Goal: Transaction & Acquisition: Purchase product/service

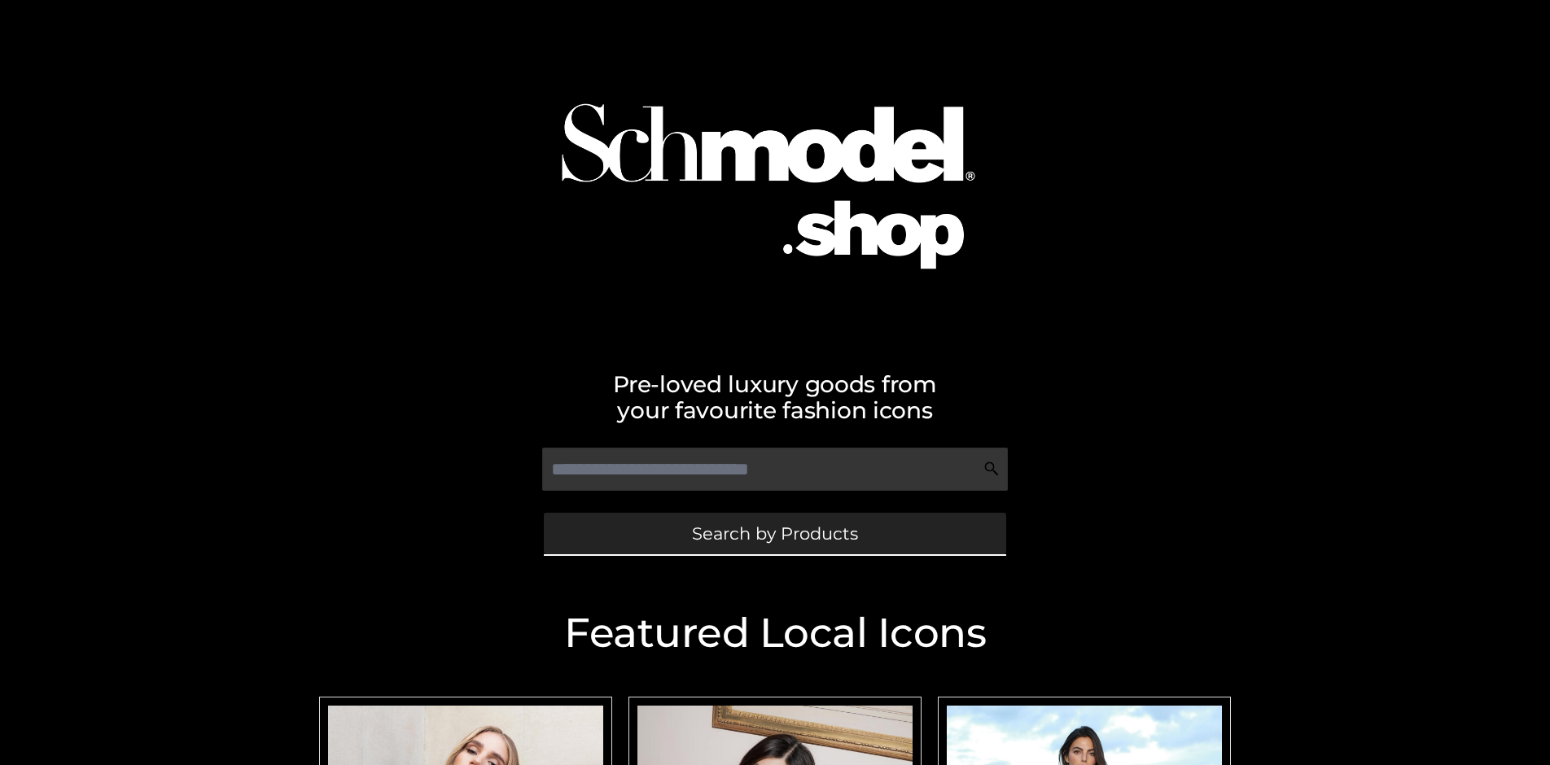
click at [774, 533] on span "Search by Products" at bounding box center [775, 533] width 166 height 17
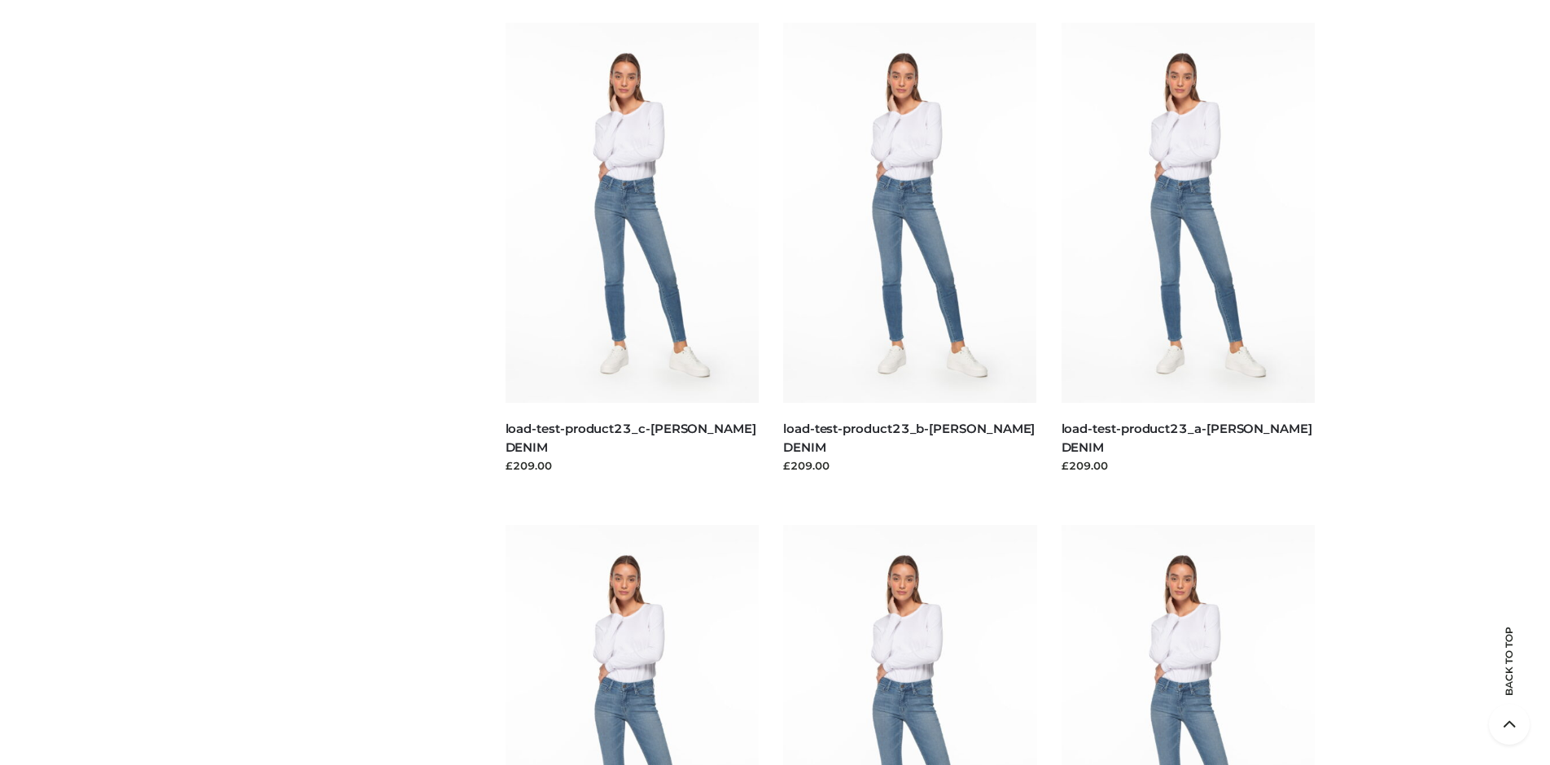
scroll to position [3503, 0]
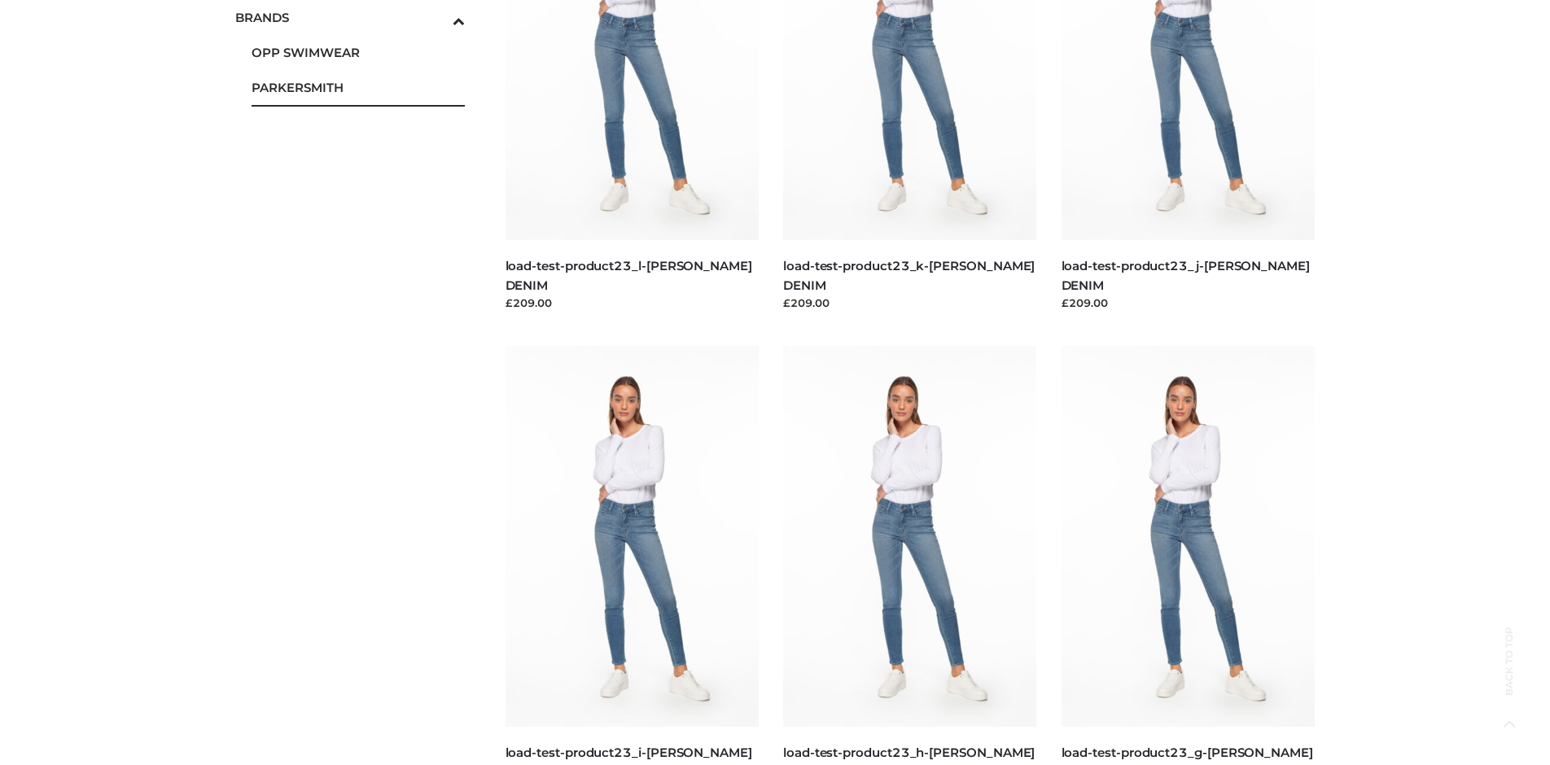
click at [357, 87] on span "PARKERSMITH" at bounding box center [358, 87] width 213 height 19
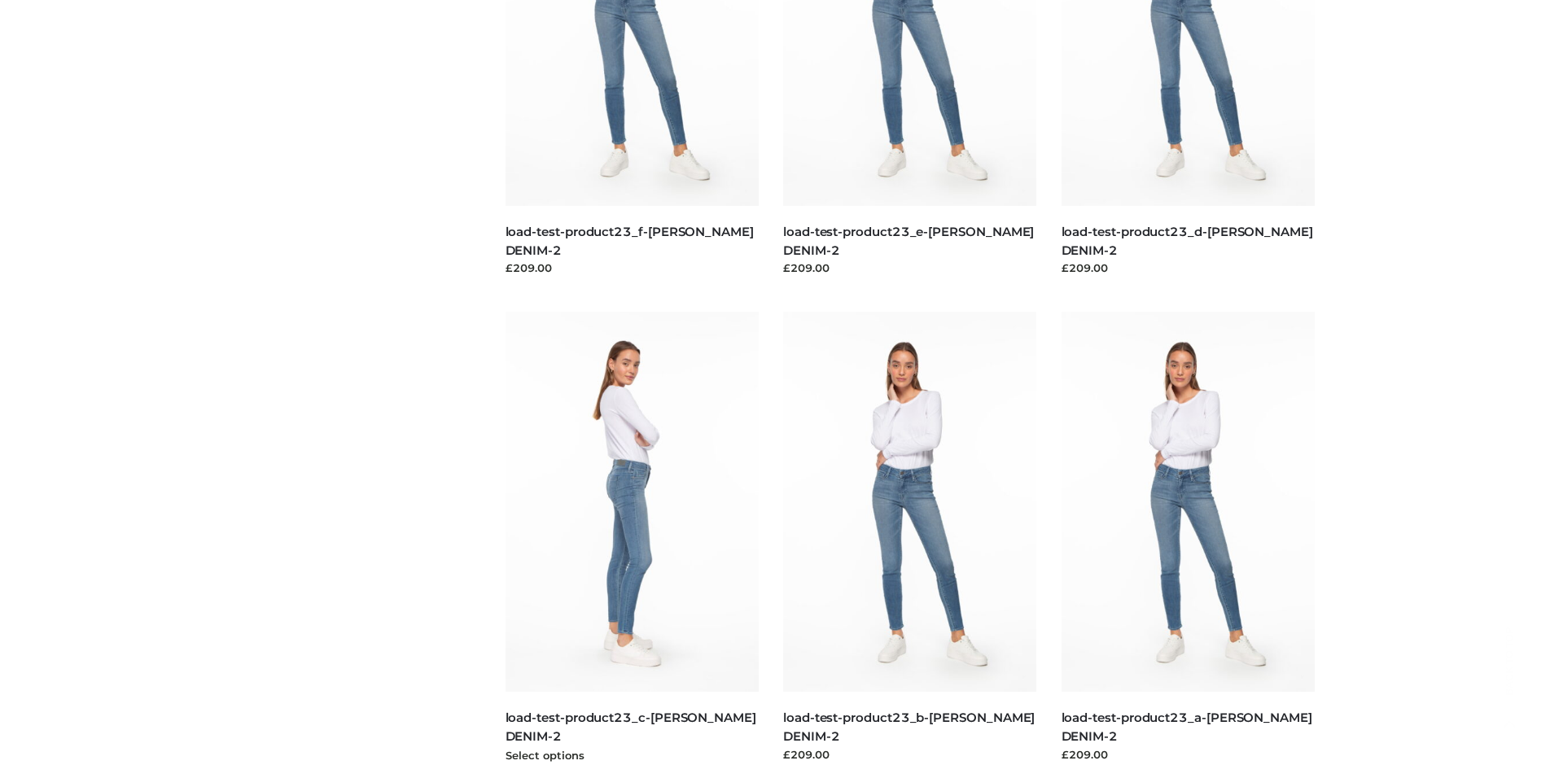
click at [632, 538] on img at bounding box center [632, 502] width 254 height 380
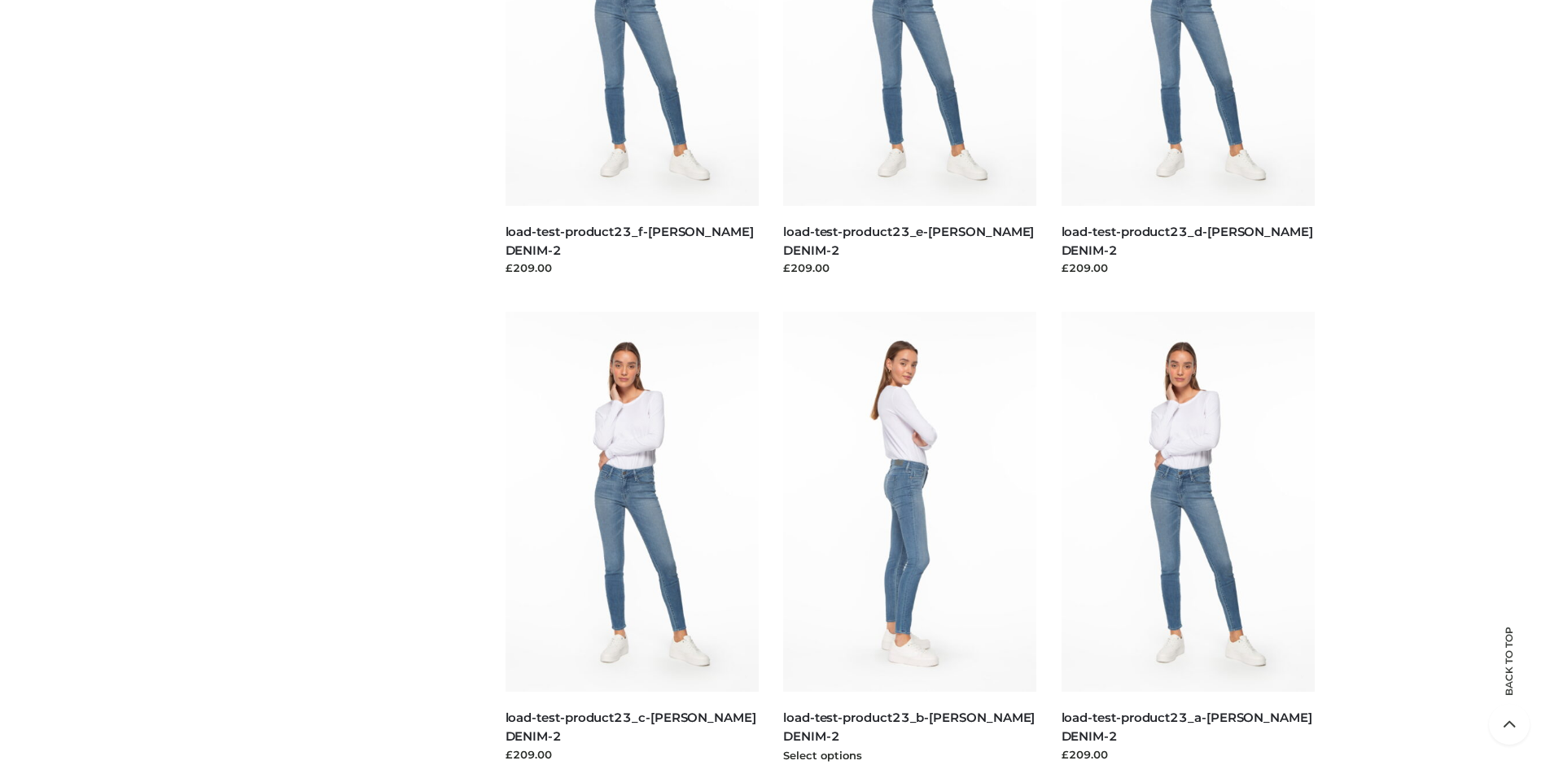
click at [909, 538] on img at bounding box center [910, 502] width 254 height 380
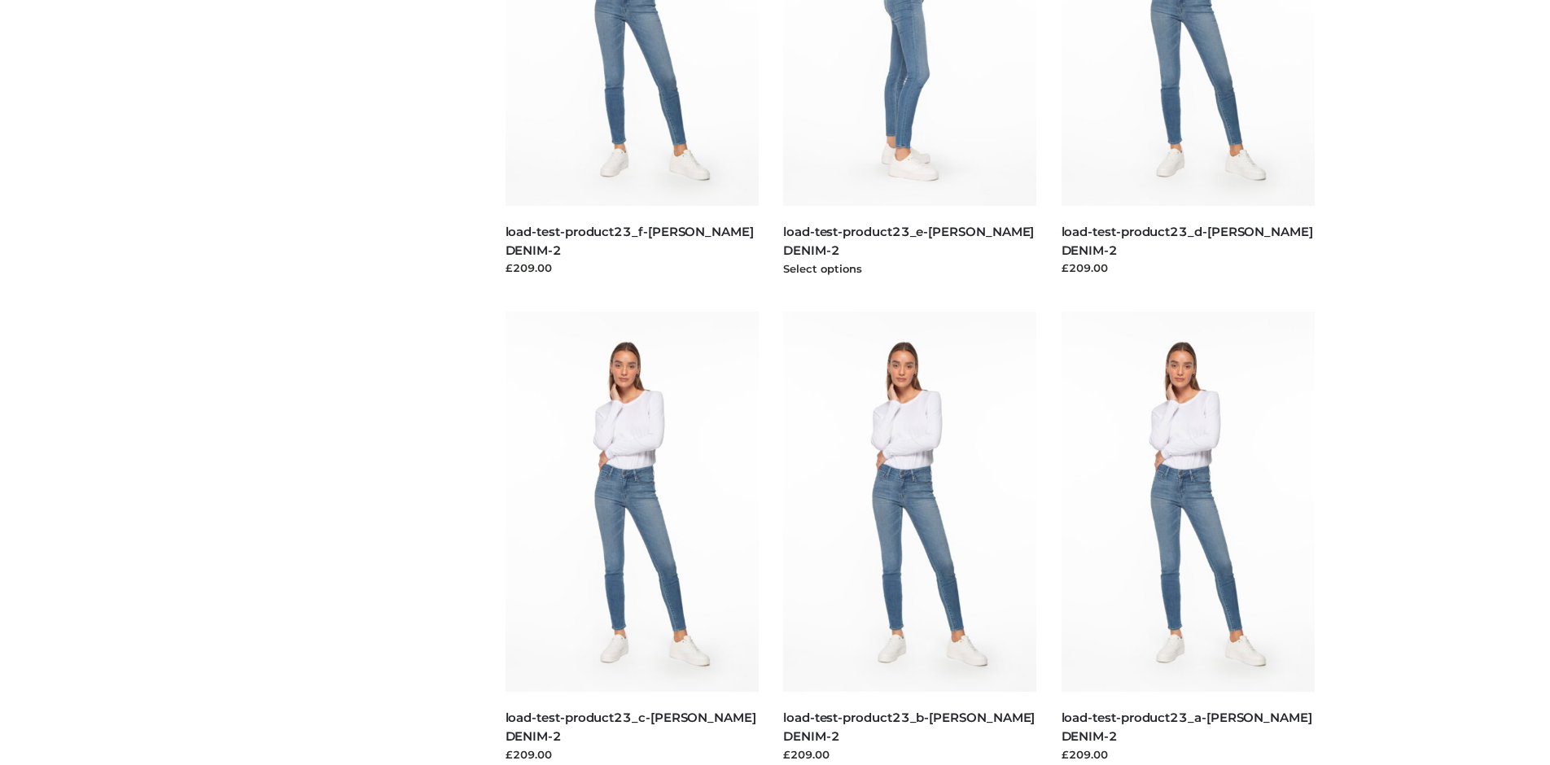
scroll to position [767, 0]
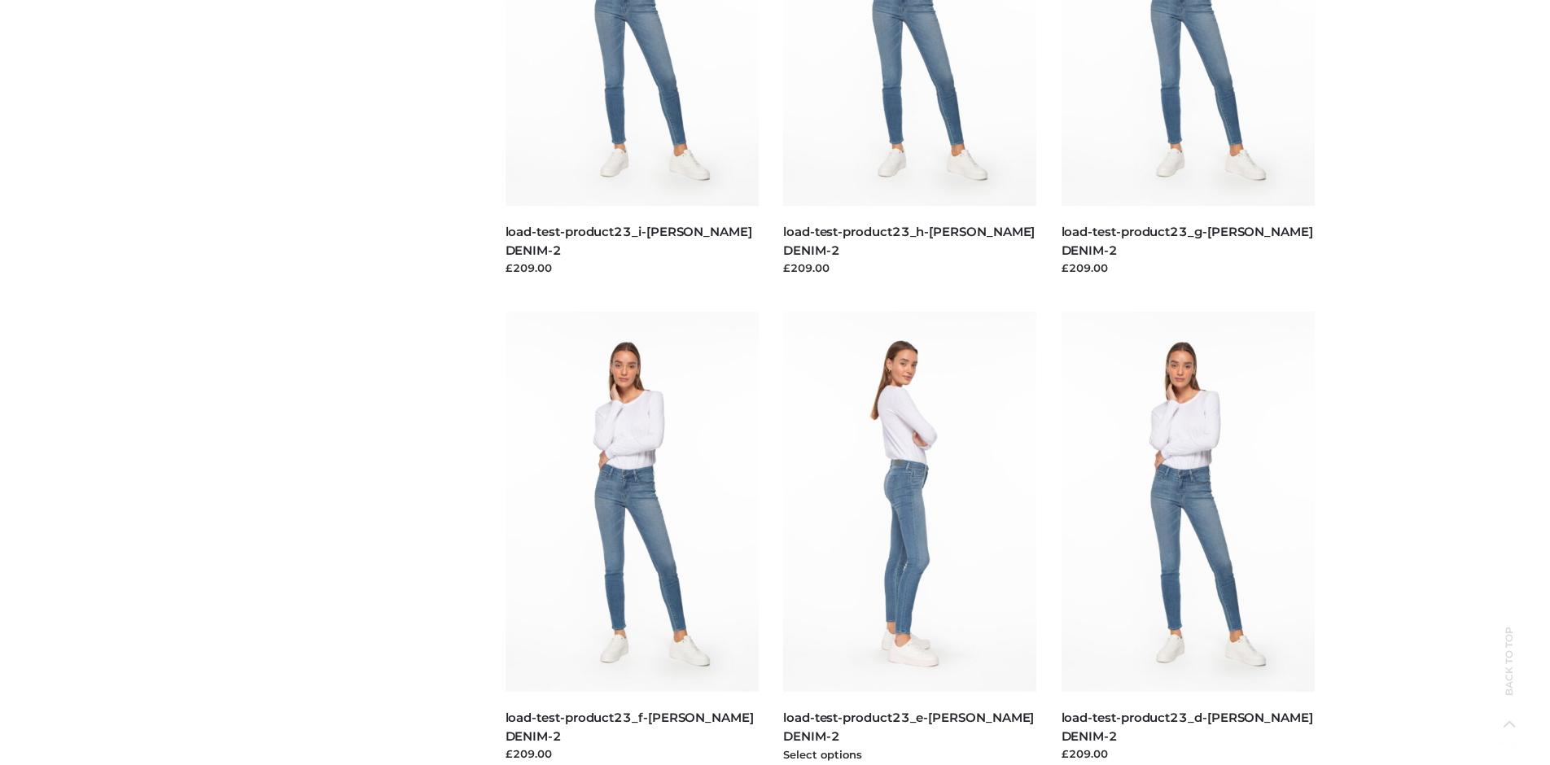
click at [909, 538] on img at bounding box center [910, 502] width 254 height 380
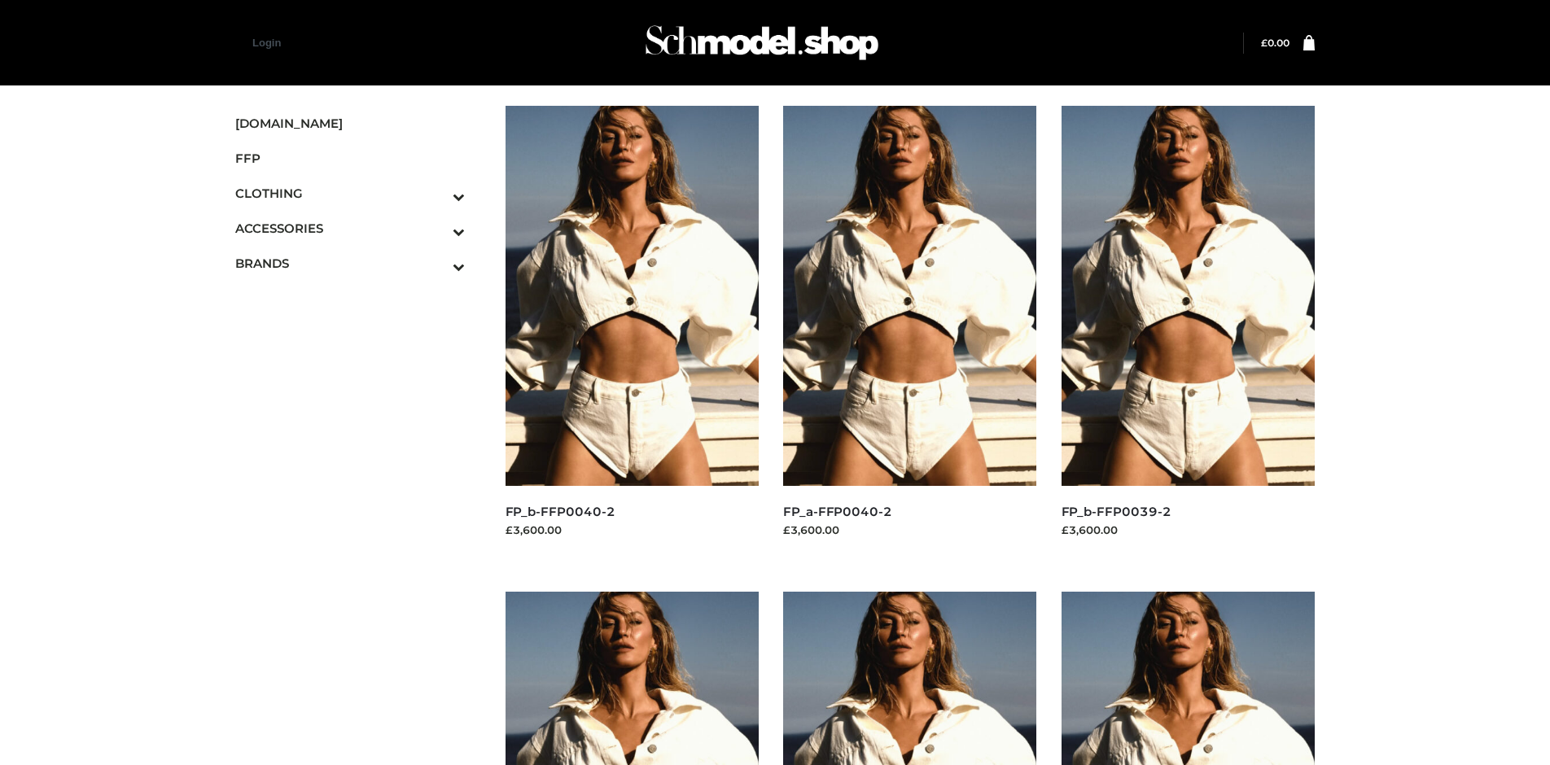
scroll to position [767, 0]
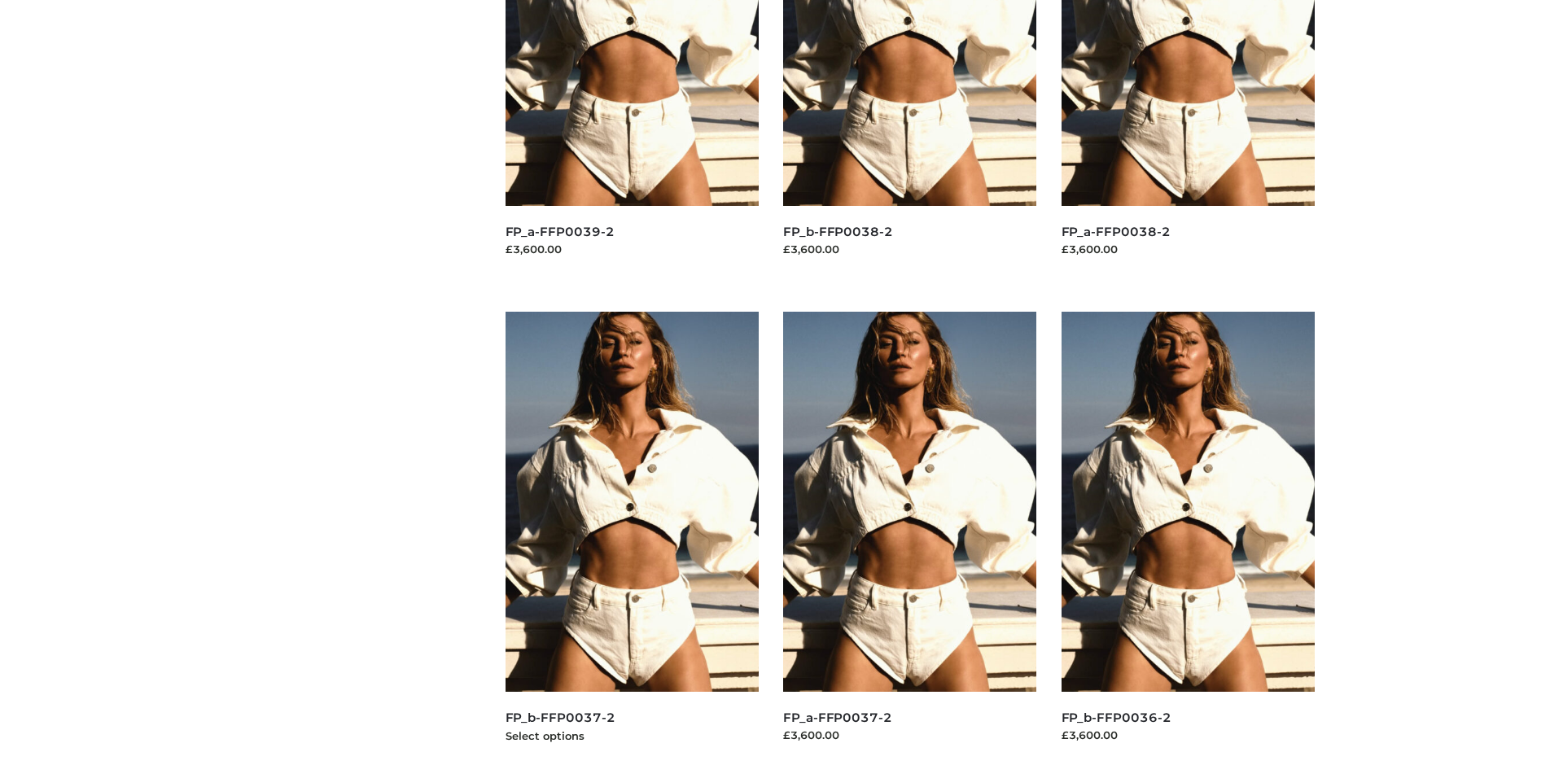
click at [632, 538] on img at bounding box center [632, 502] width 254 height 380
click at [1188, 538] on img at bounding box center [1188, 502] width 254 height 380
click at [909, 538] on img at bounding box center [910, 502] width 254 height 380
click at [1188, 538] on img at bounding box center [1188, 502] width 254 height 380
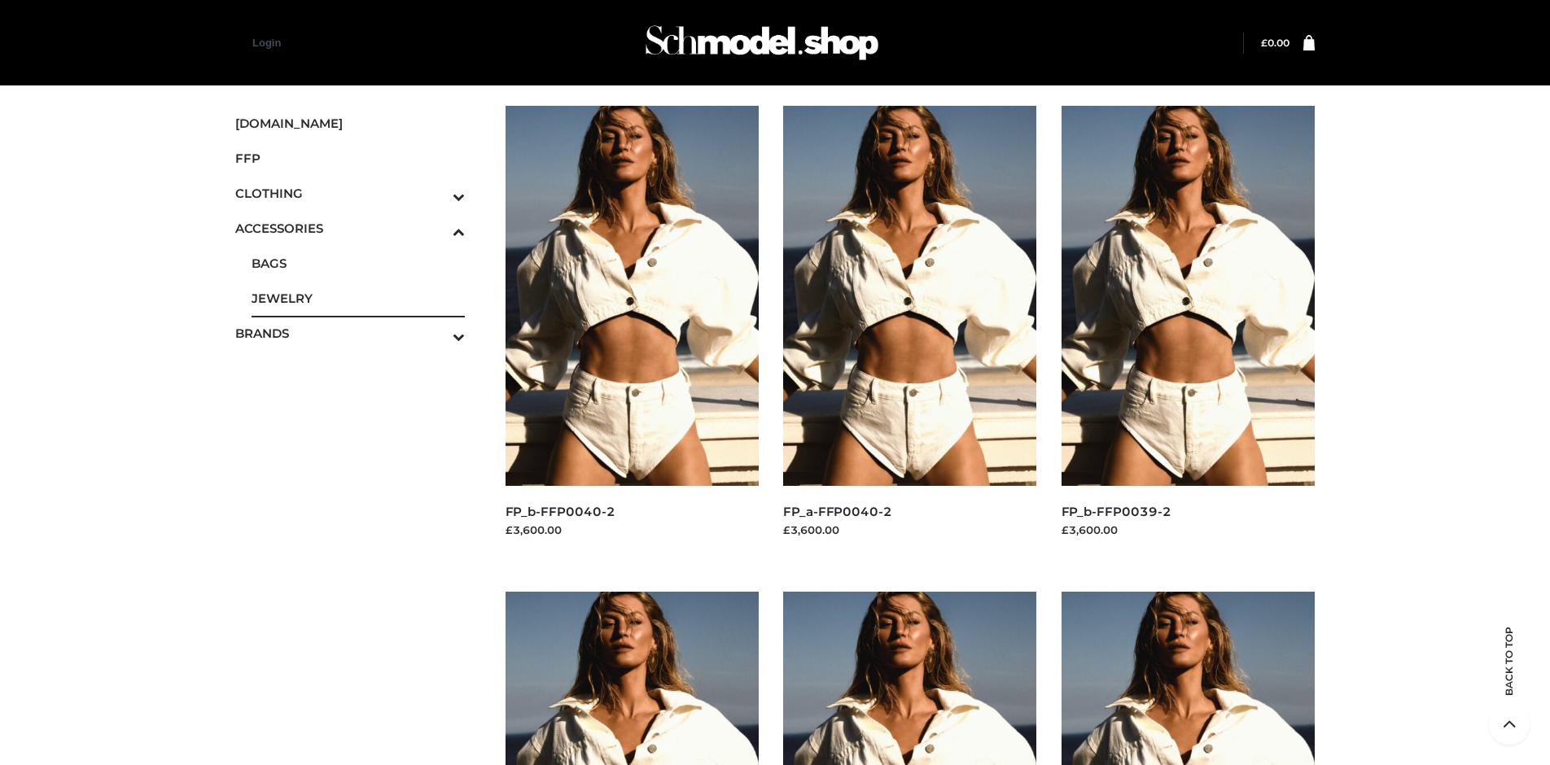
click at [357, 298] on span "JEWELRY" at bounding box center [358, 298] width 213 height 19
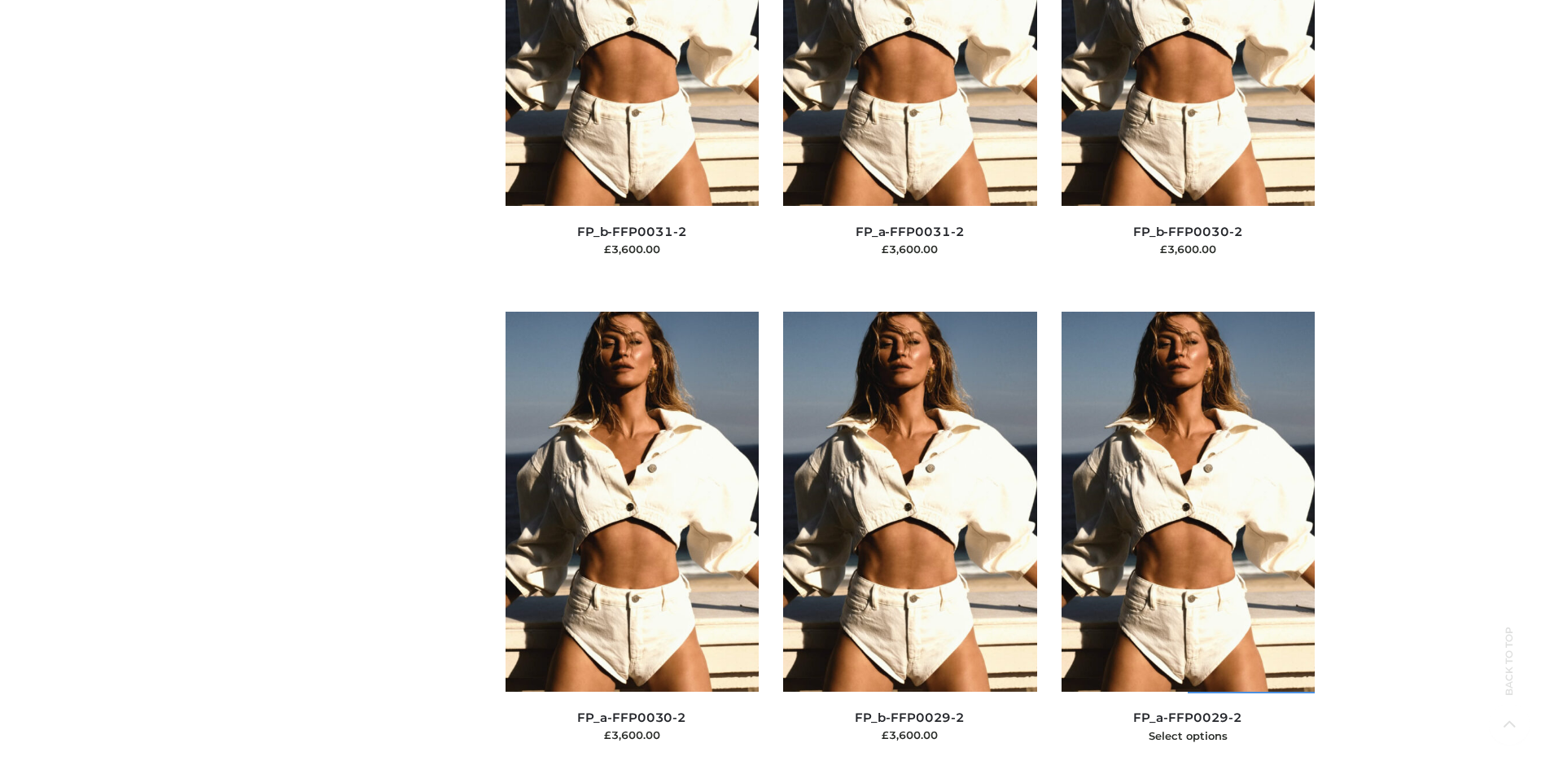
click at [1188, 538] on img at bounding box center [1188, 502] width 254 height 380
click at [909, 538] on img at bounding box center [910, 502] width 254 height 380
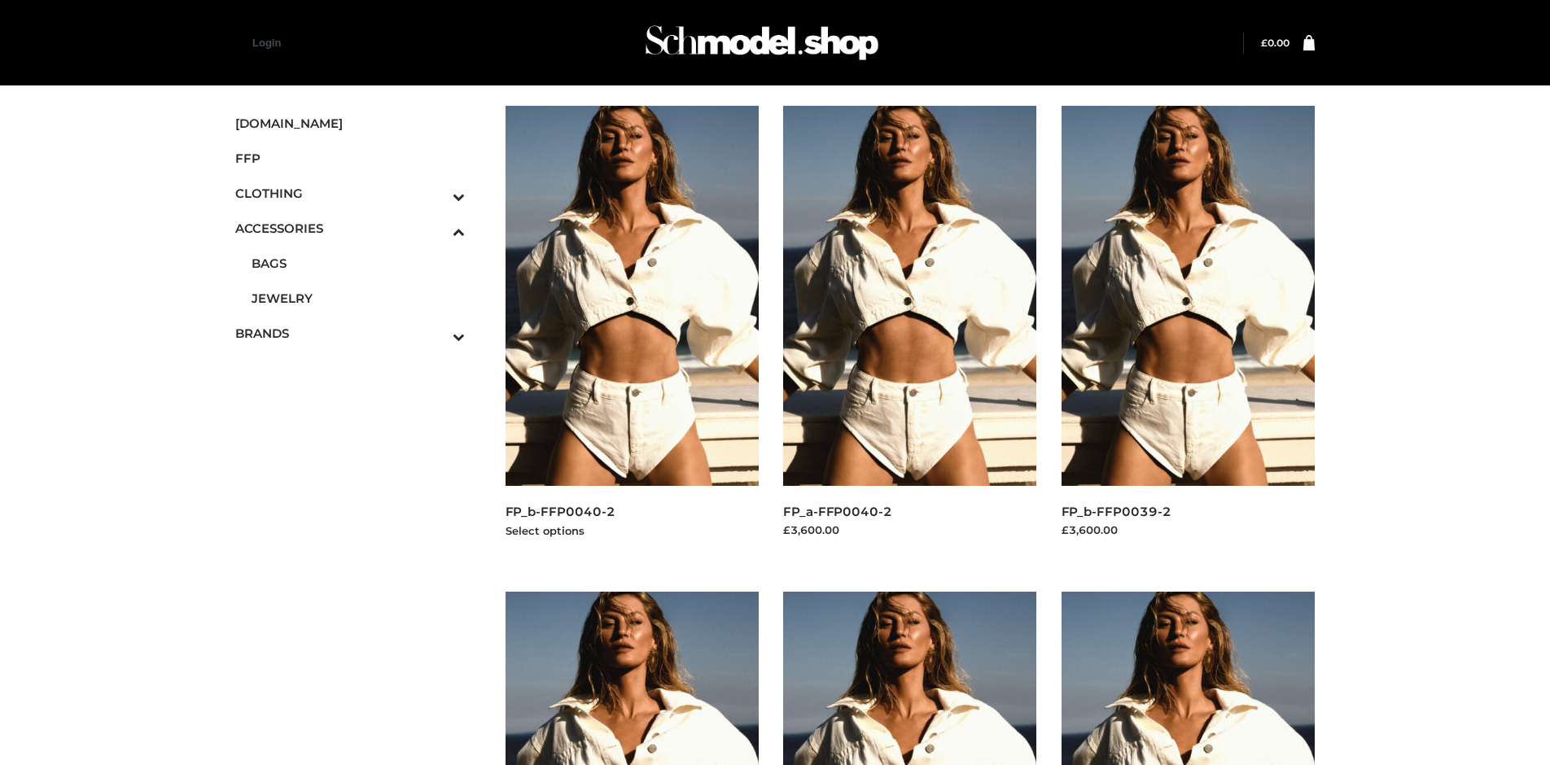
click at [632, 332] on img at bounding box center [632, 296] width 254 height 380
click at [1188, 332] on img at bounding box center [1188, 296] width 254 height 380
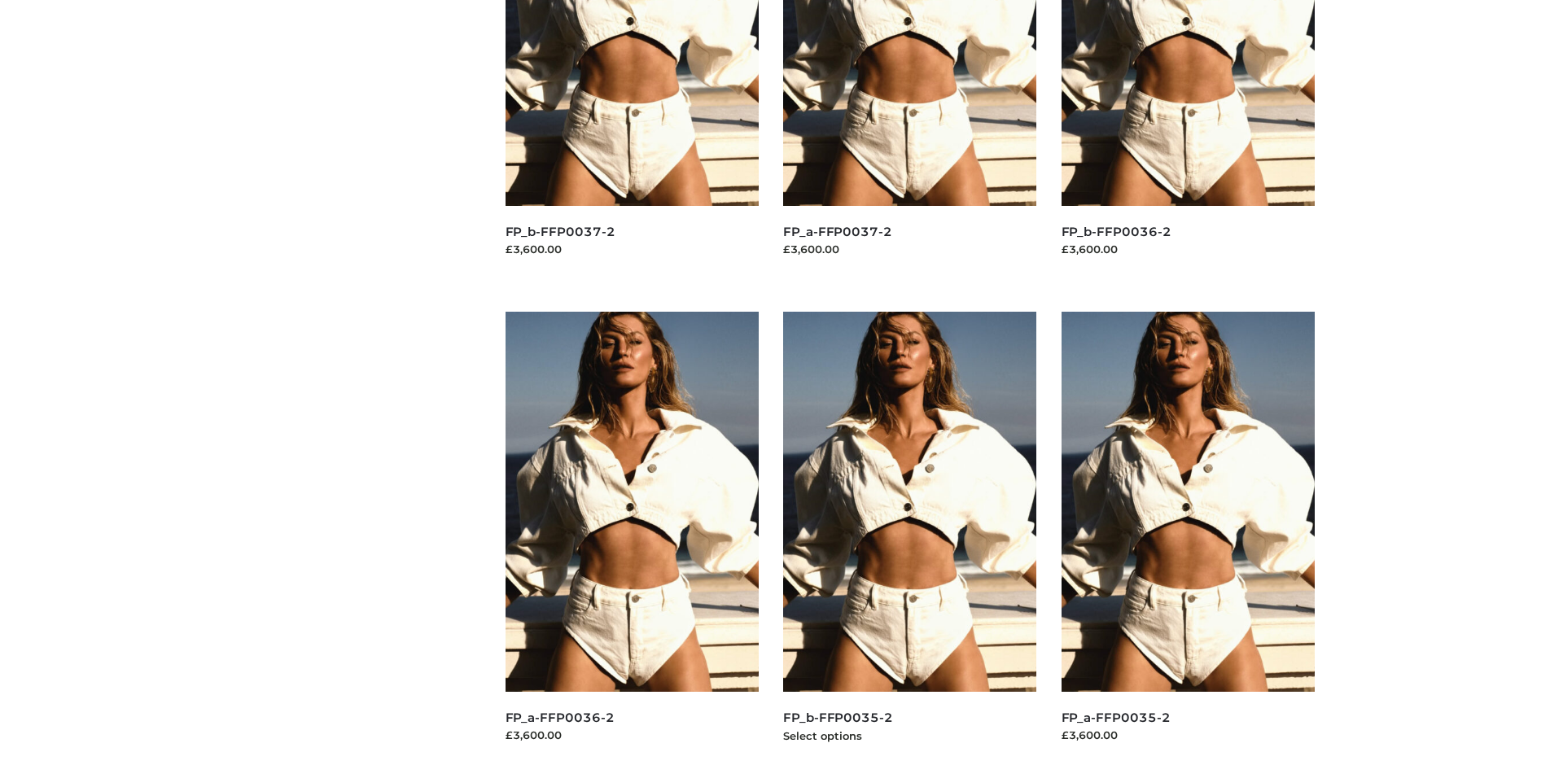
click at [909, 538] on img at bounding box center [910, 502] width 254 height 380
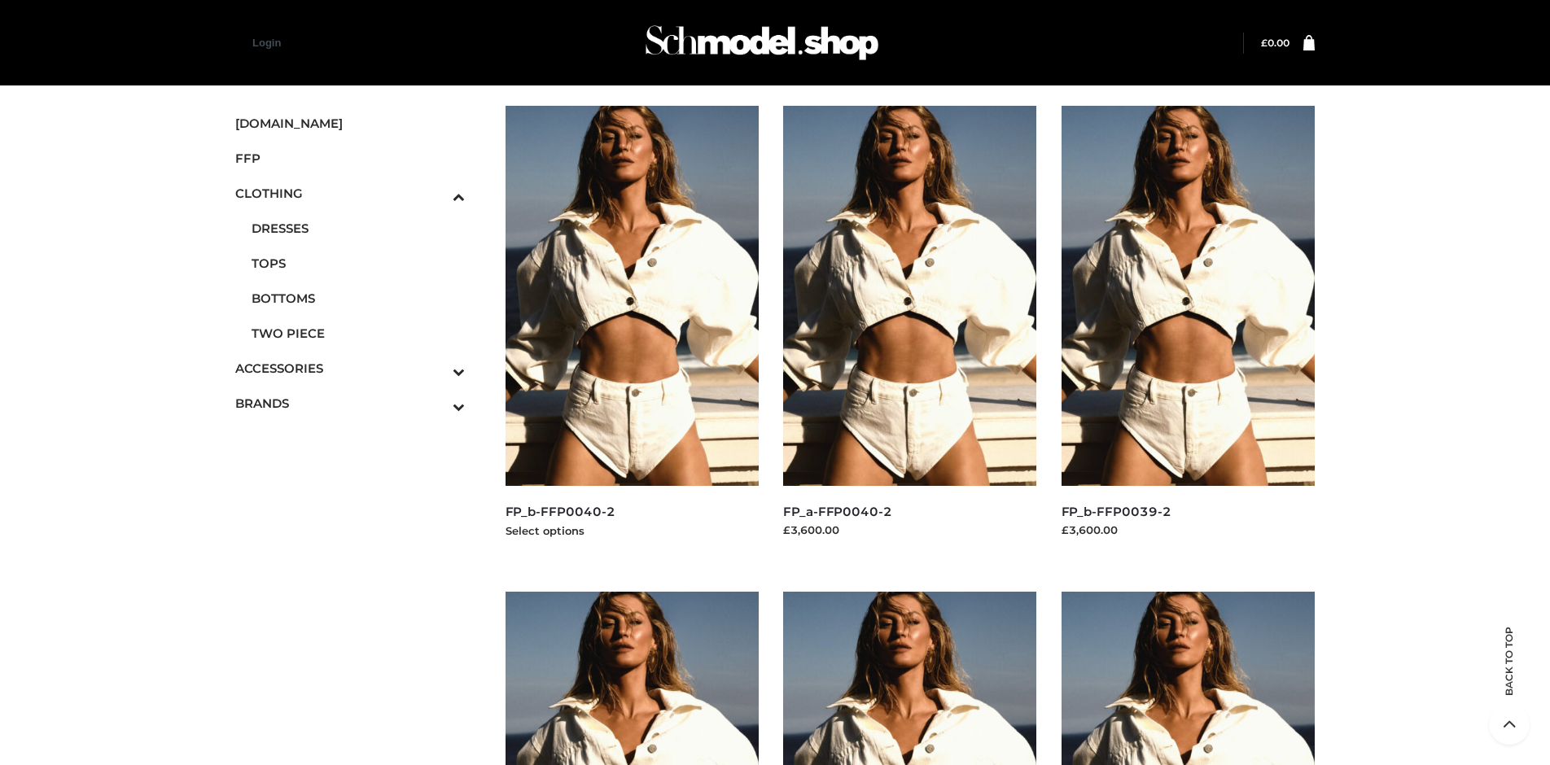
click at [632, 332] on img at bounding box center [632, 296] width 254 height 380
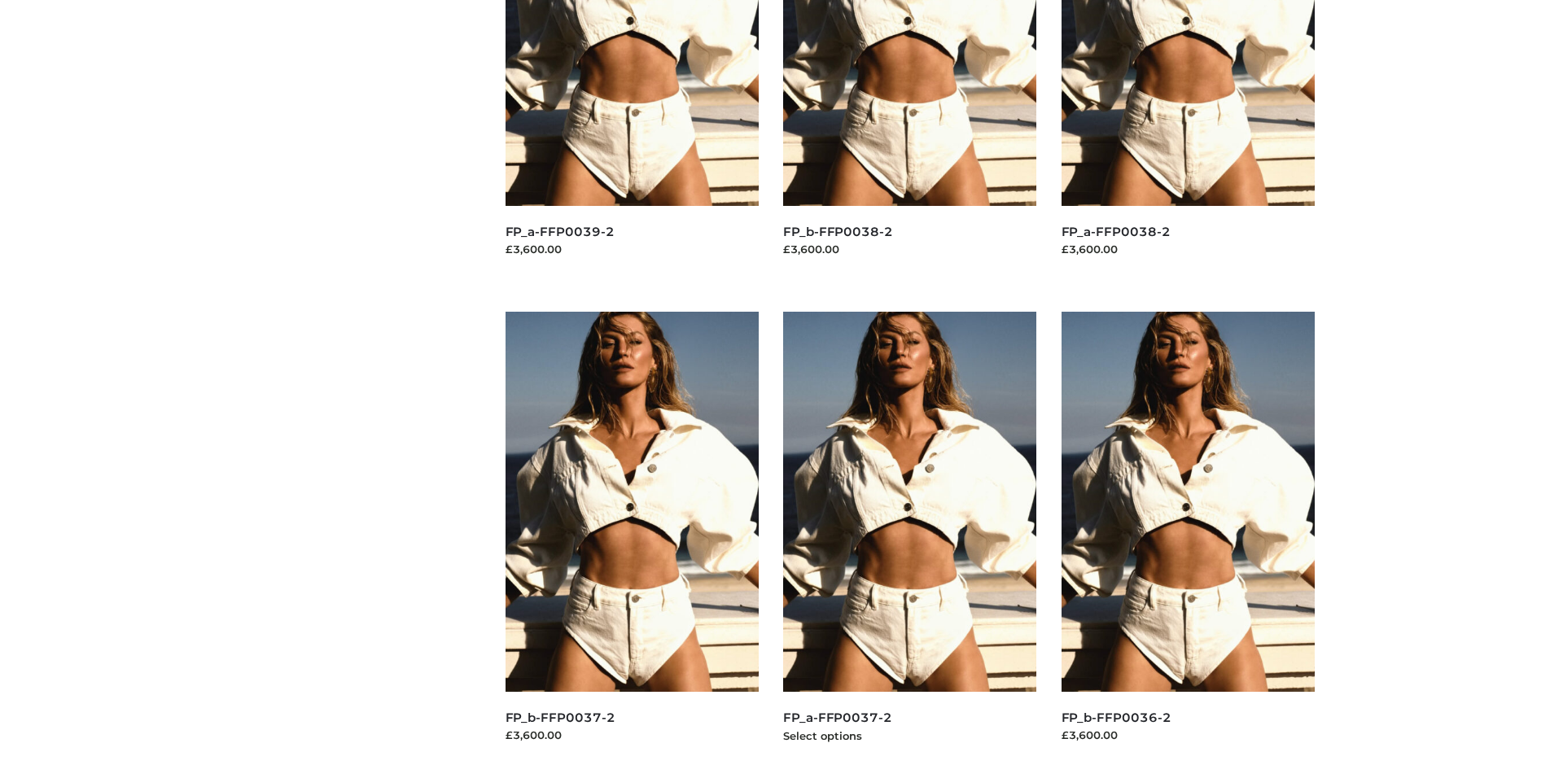
click at [909, 538] on img at bounding box center [910, 502] width 254 height 380
